Goal: Task Accomplishment & Management: Use online tool/utility

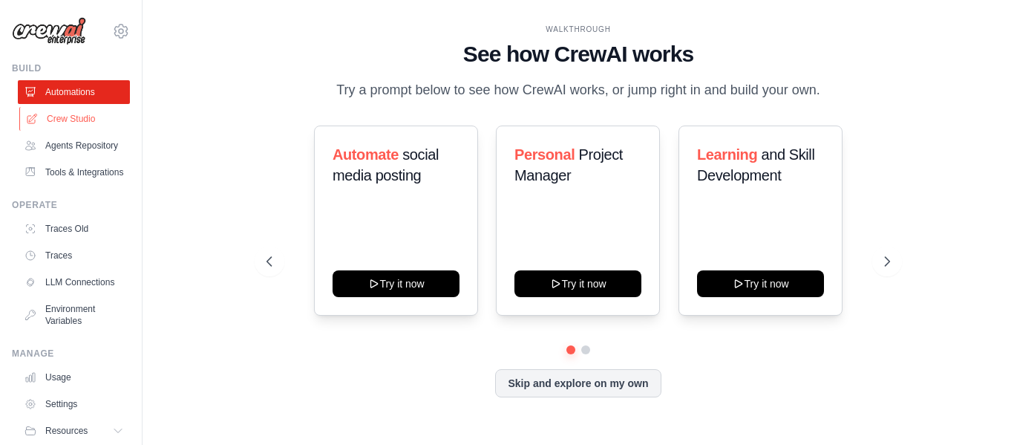
click at [39, 118] on link "Crew Studio" at bounding box center [75, 119] width 112 height 24
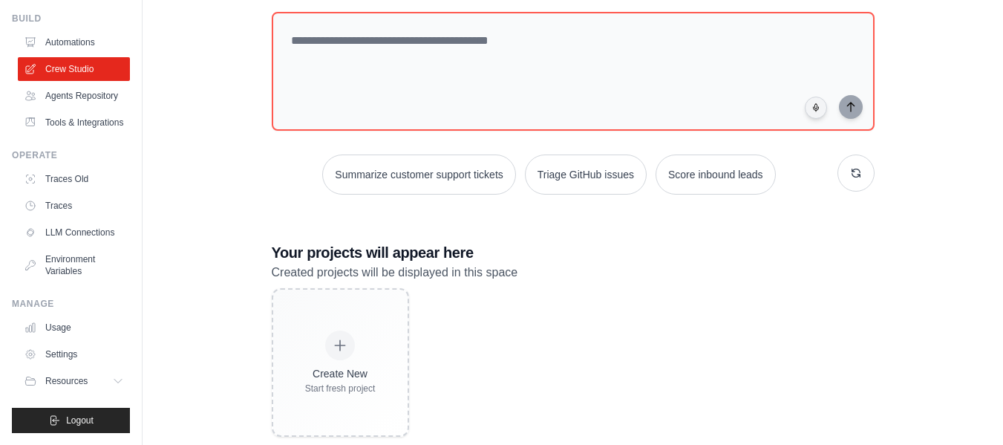
scroll to position [85, 0]
click at [65, 229] on link "LLM Connections" at bounding box center [75, 233] width 112 height 24
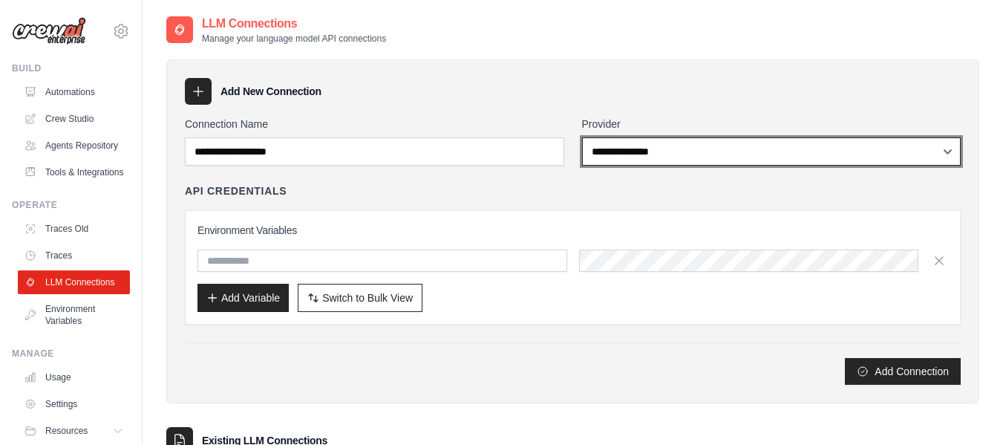
click at [661, 152] on select "**********" at bounding box center [772, 151] width 380 height 28
